Goal: Information Seeking & Learning: Learn about a topic

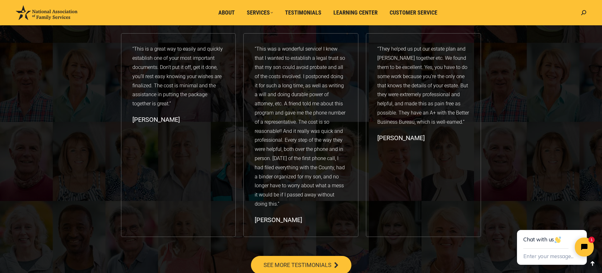
scroll to position [1008, 0]
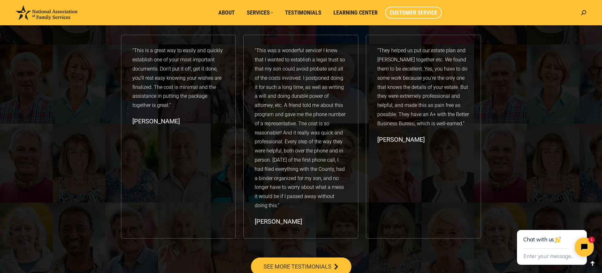
click at [425, 15] on span "Customer Service" at bounding box center [413, 12] width 48 height 7
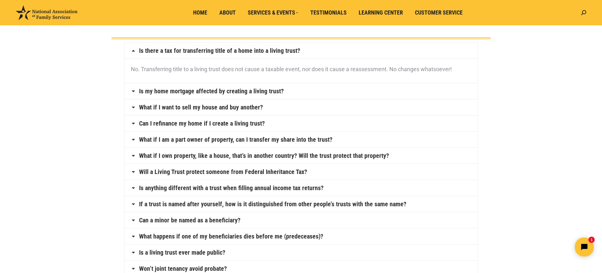
scroll to position [63, 0]
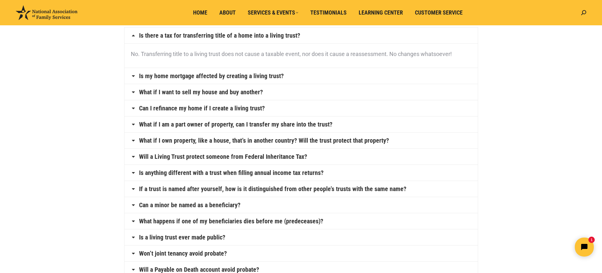
click at [132, 108] on icon at bounding box center [133, 108] width 5 height 5
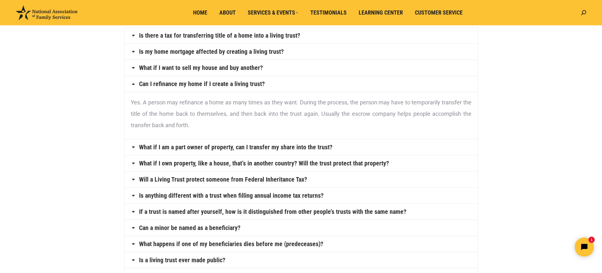
click at [325, 147] on link "What if I am a part owner of property, can I transfer my share into the trust?" at bounding box center [235, 147] width 193 height 6
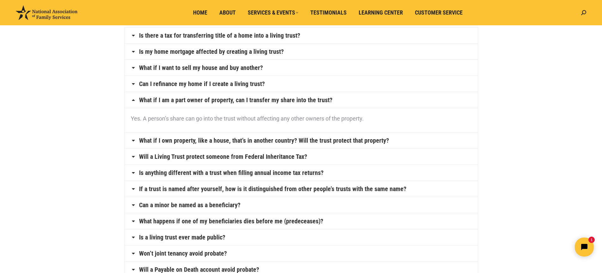
click at [137, 156] on h4 "Will a Living Trust protect someone from Federal Inheritance Tax?" at bounding box center [300, 156] width 353 height 16
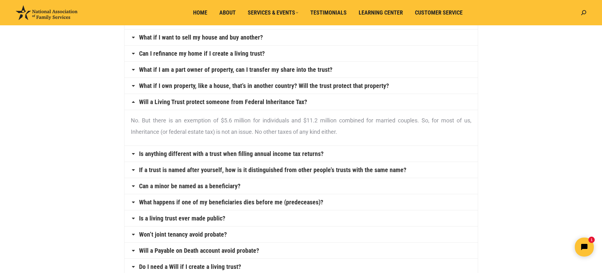
scroll to position [95, 0]
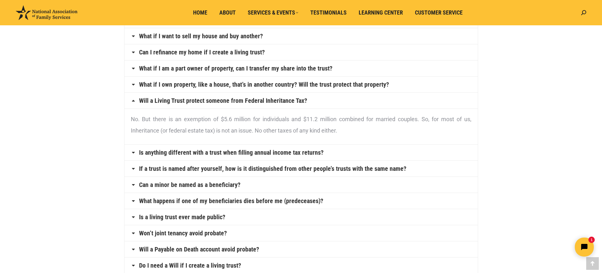
click at [305, 152] on link "Is anything different with a trust when filling annual income tax returns?" at bounding box center [231, 152] width 184 height 6
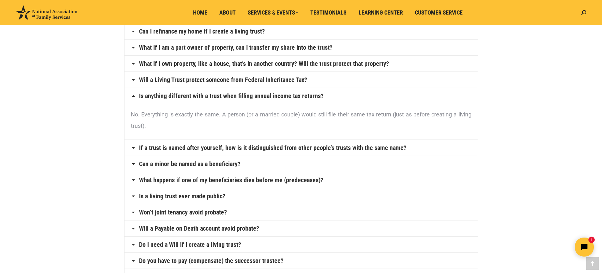
scroll to position [126, 0]
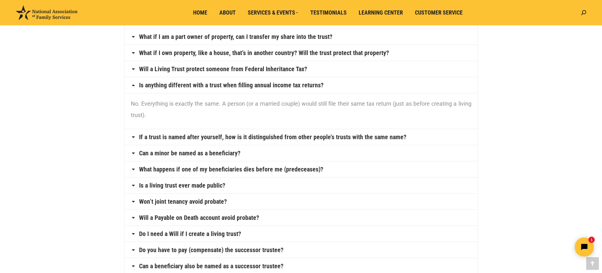
click at [335, 139] on link "If a trust is named after yourself, how is it distinguished from other people’s…" at bounding box center [272, 137] width 267 height 6
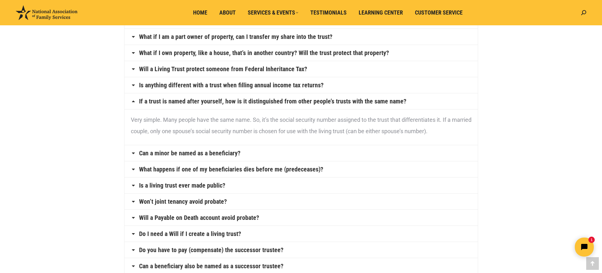
click at [224, 155] on link "Can a minor be named as a beneficiary?" at bounding box center [189, 153] width 101 height 6
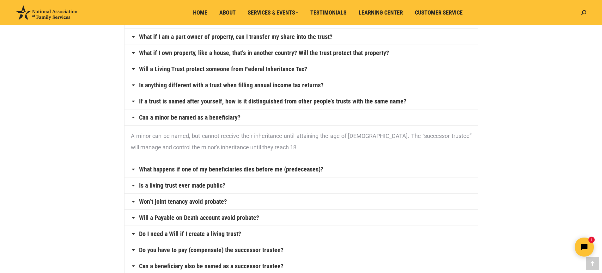
click at [278, 168] on link "What happens if one of my beneficiaries dies before me (predeceases)?" at bounding box center [231, 169] width 184 height 6
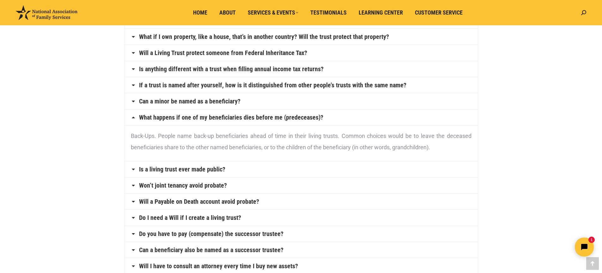
scroll to position [158, 0]
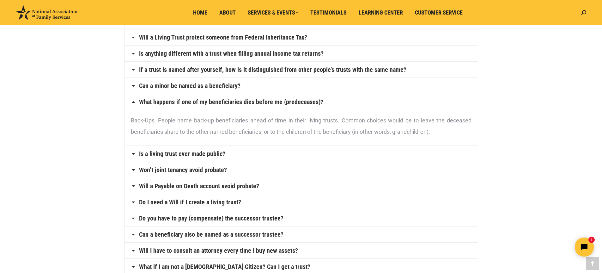
click at [213, 155] on link "Is a living trust ever made public?" at bounding box center [182, 153] width 86 height 6
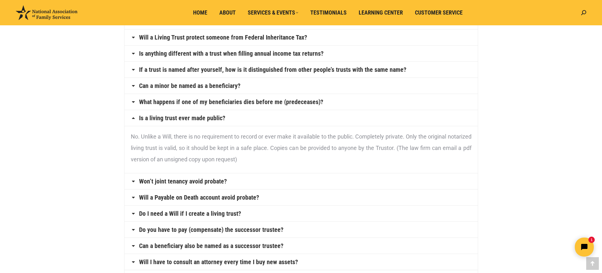
click at [213, 183] on link "Won’t joint tenancy avoid probate?" at bounding box center [183, 181] width 88 height 6
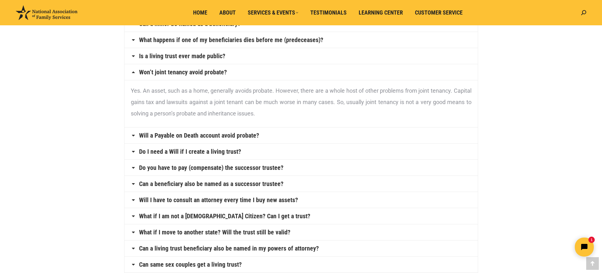
scroll to position [221, 0]
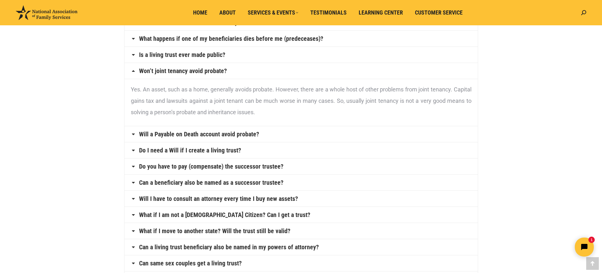
click at [218, 151] on link "Do I need a Will if I create a living trust?" at bounding box center [190, 150] width 102 height 6
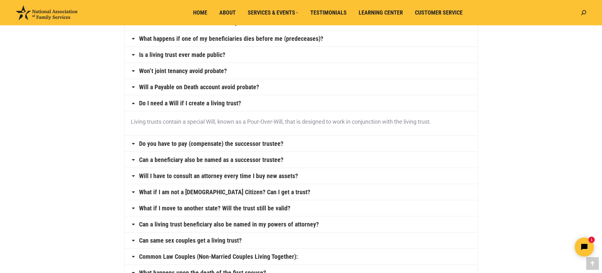
scroll to position [253, 0]
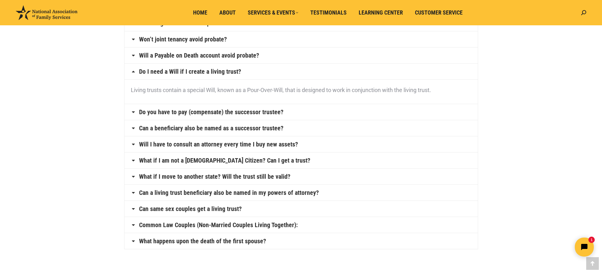
click at [228, 210] on link "Can same sex couples get a living trust?" at bounding box center [190, 208] width 103 height 6
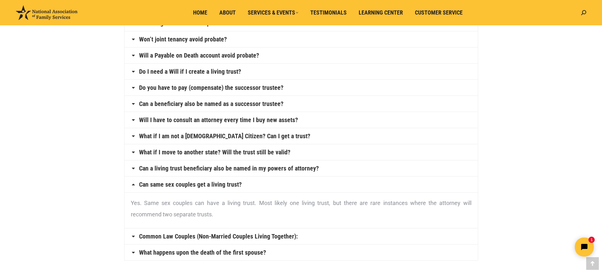
click at [298, 169] on link "Can a living trust beneficiary also be named in my powers of attorney?" at bounding box center [229, 168] width 180 height 6
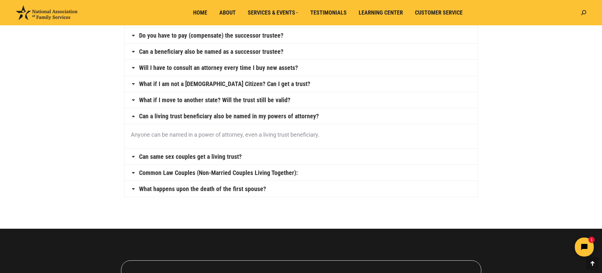
scroll to position [316, 0]
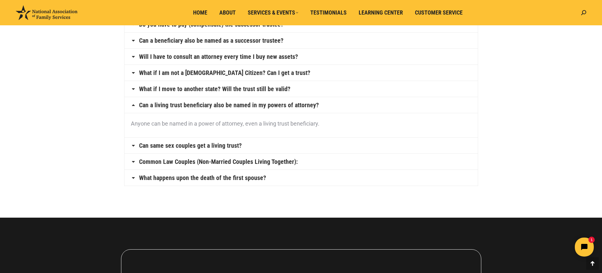
click at [250, 178] on link "What happens upon the death of the first spouse?" at bounding box center [202, 177] width 127 height 6
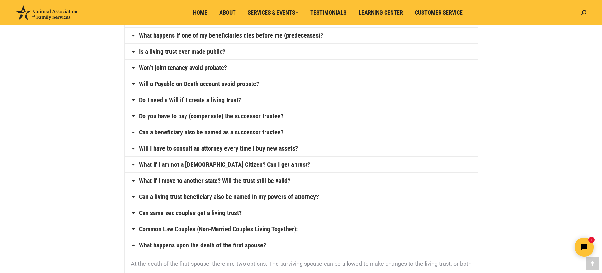
scroll to position [221, 0]
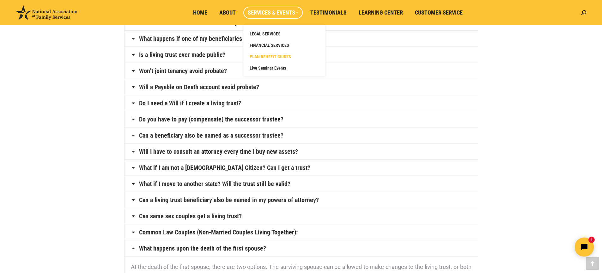
click at [268, 55] on span "PLAN BENEFIT GUIDES" at bounding box center [270, 57] width 41 height 6
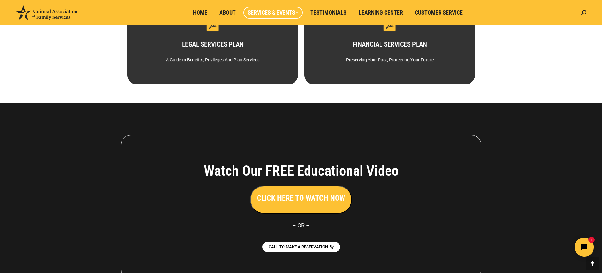
scroll to position [93, 0]
